Goal: Navigation & Orientation: Find specific page/section

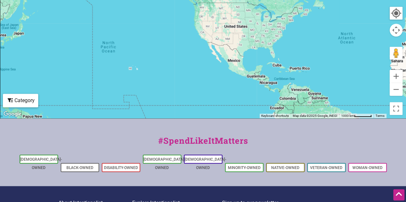
scroll to position [349, 0]
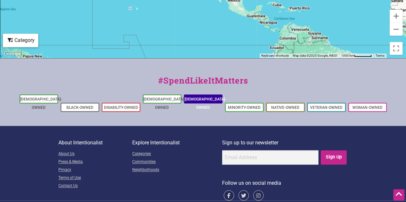
click at [194, 97] on link "[DEMOGRAPHIC_DATA]-Owned" at bounding box center [205, 103] width 42 height 13
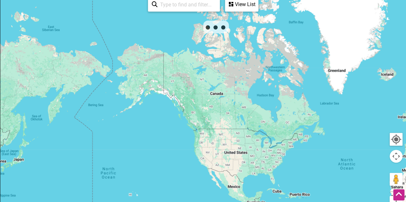
scroll to position [161, 0]
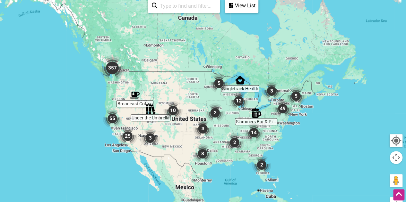
click at [296, 97] on img "5" at bounding box center [296, 96] width 24 height 24
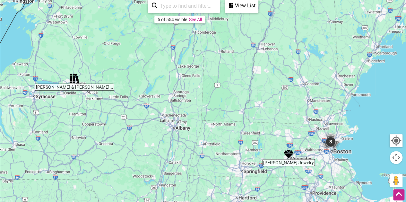
click at [330, 135] on img "3" at bounding box center [330, 142] width 24 height 24
